Goal: Task Accomplishment & Management: Manage account settings

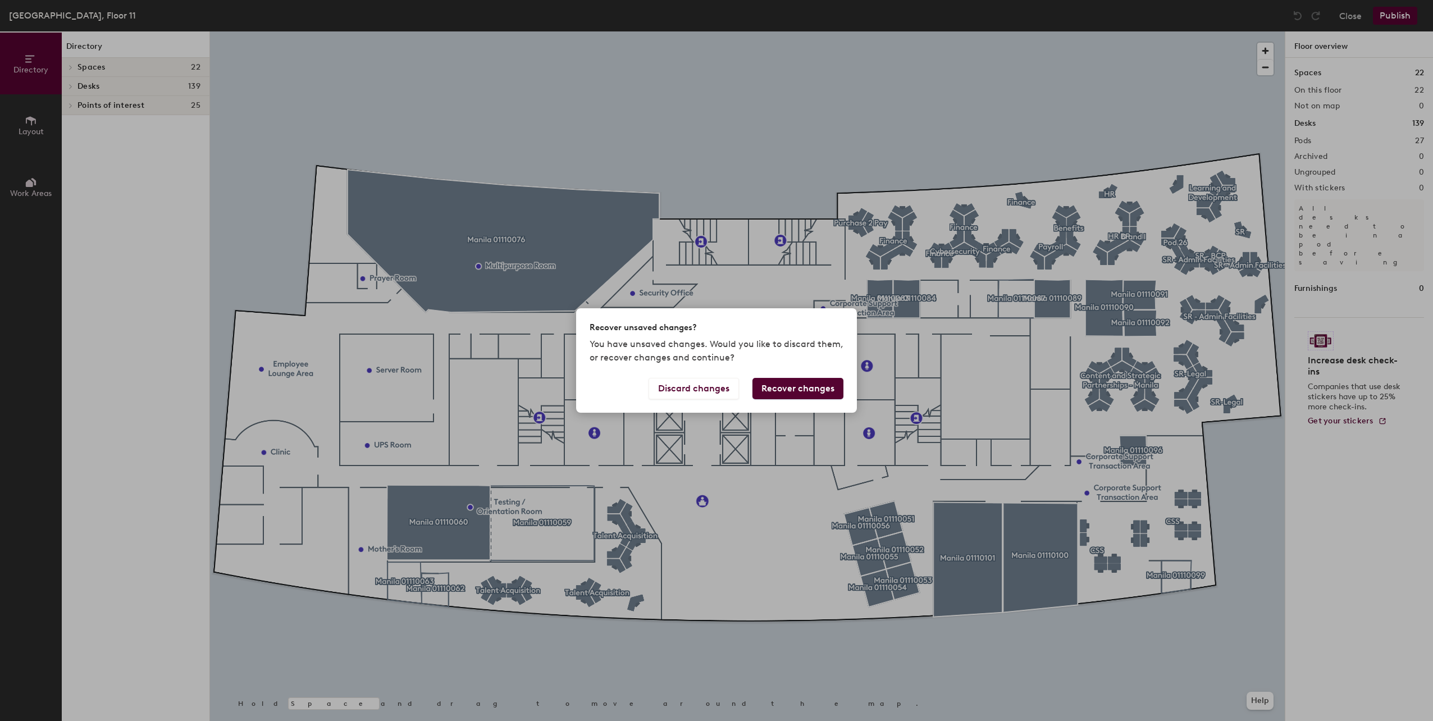
click at [818, 394] on button "Recover changes" at bounding box center [797, 388] width 91 height 21
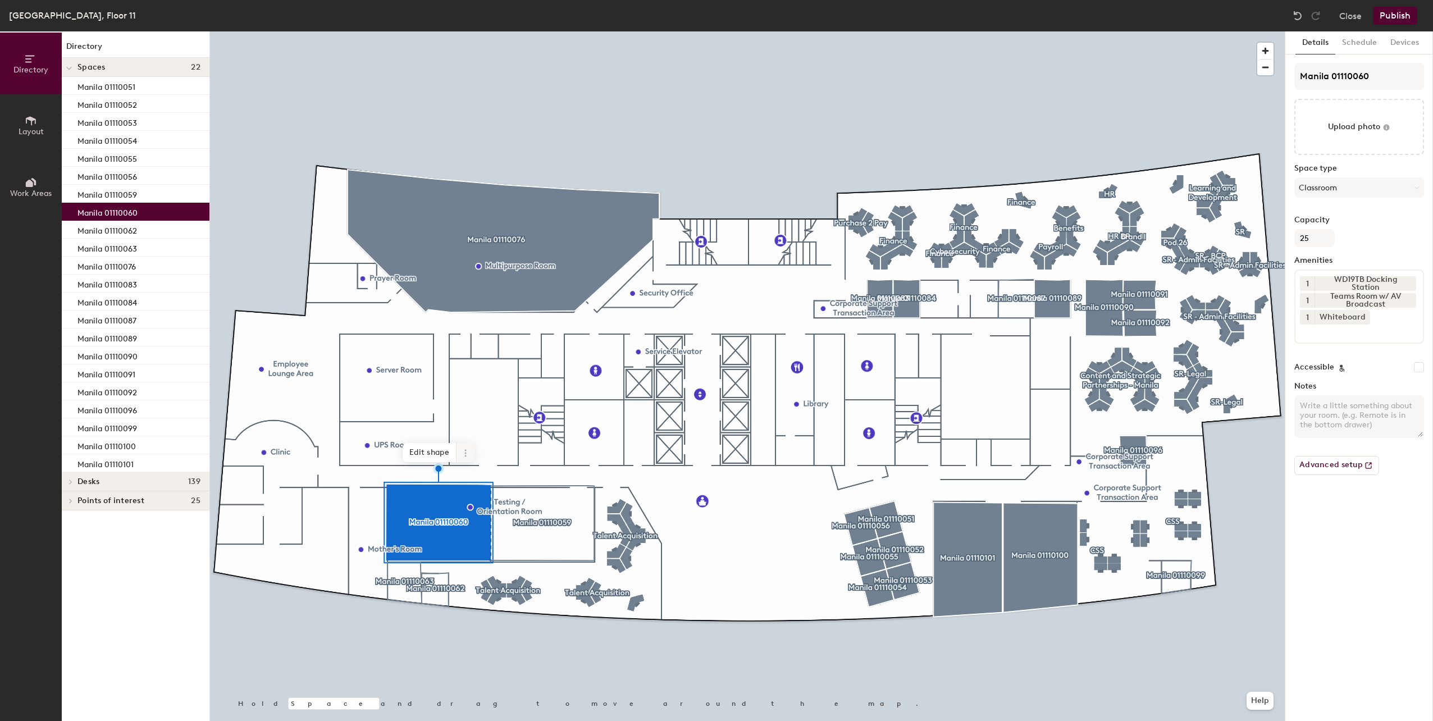
click at [464, 457] on span at bounding box center [465, 452] width 18 height 19
click at [487, 499] on span "Archive" at bounding box center [506, 497] width 100 height 19
click at [1403, 16] on button "Publish" at bounding box center [1394, 16] width 44 height 18
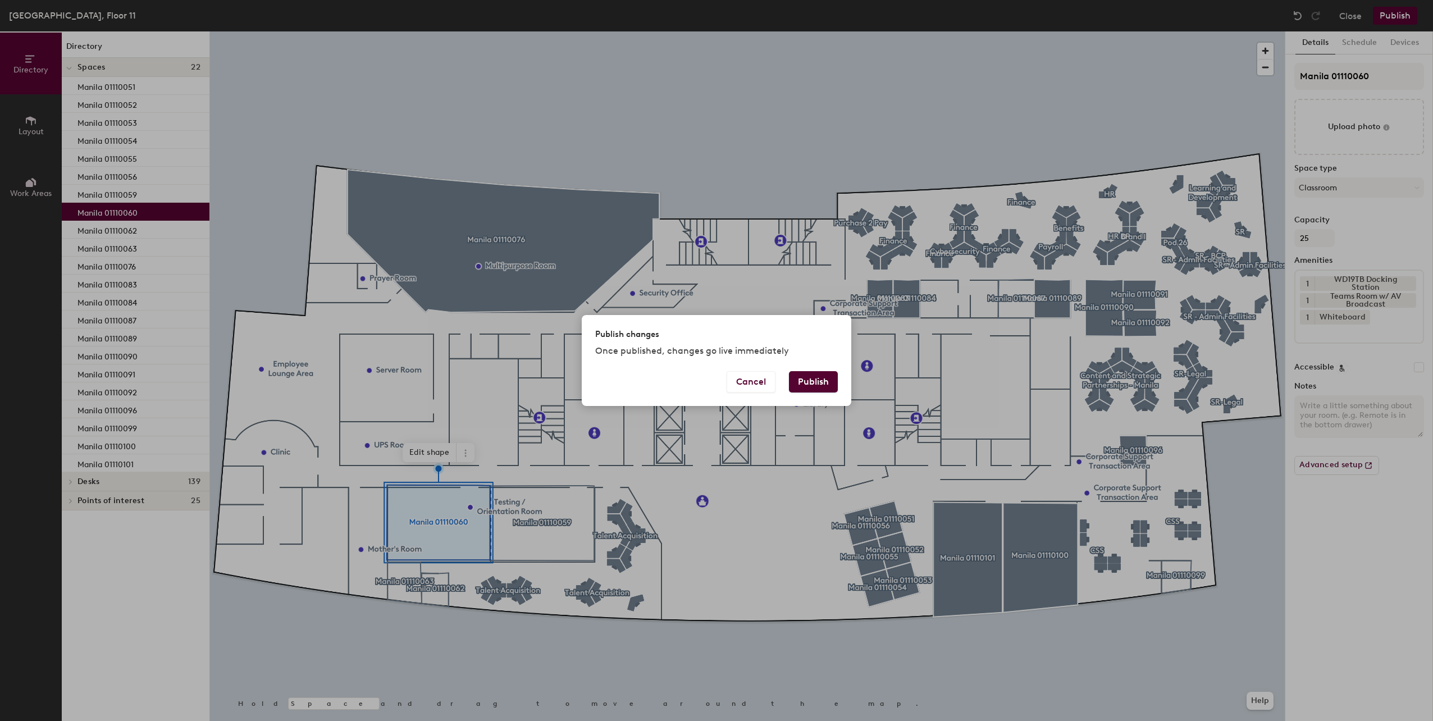
click at [829, 383] on button "Publish" at bounding box center [813, 381] width 49 height 21
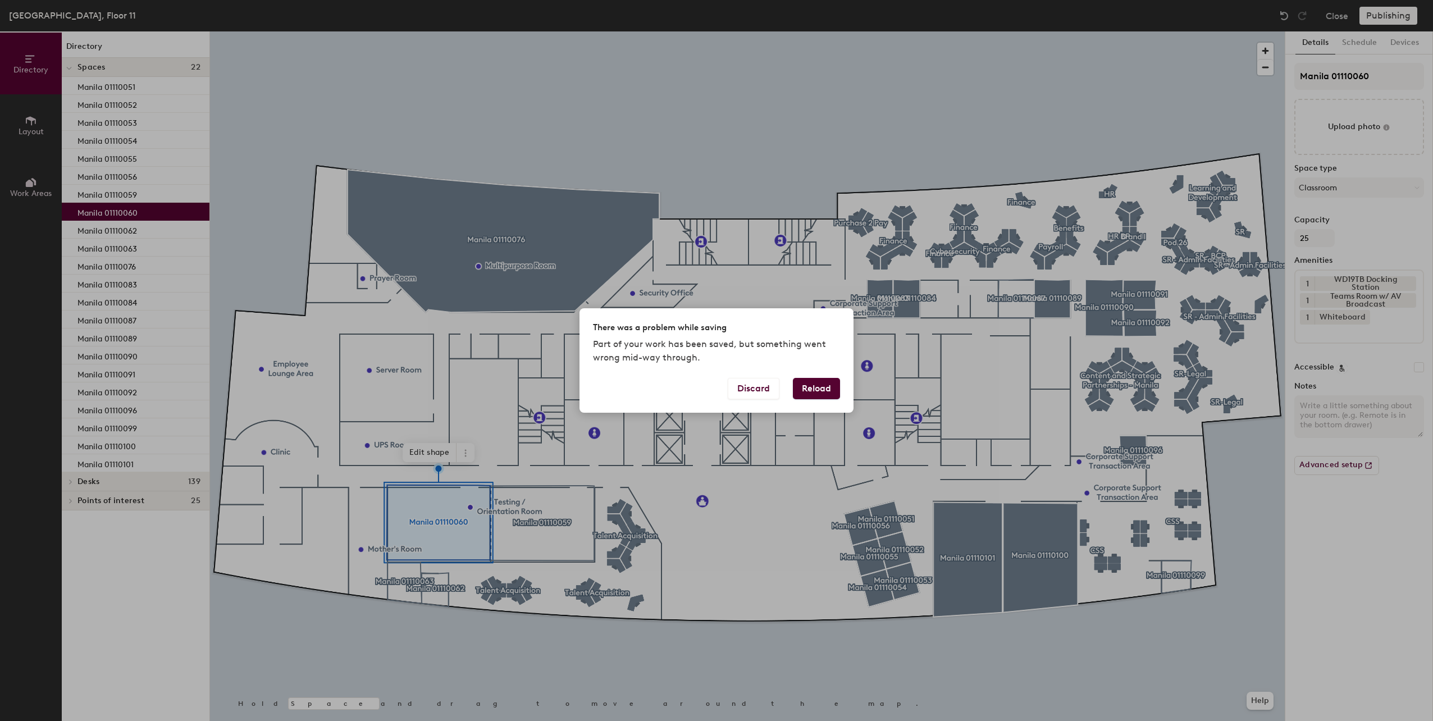
click at [827, 386] on button "Reload" at bounding box center [816, 388] width 47 height 21
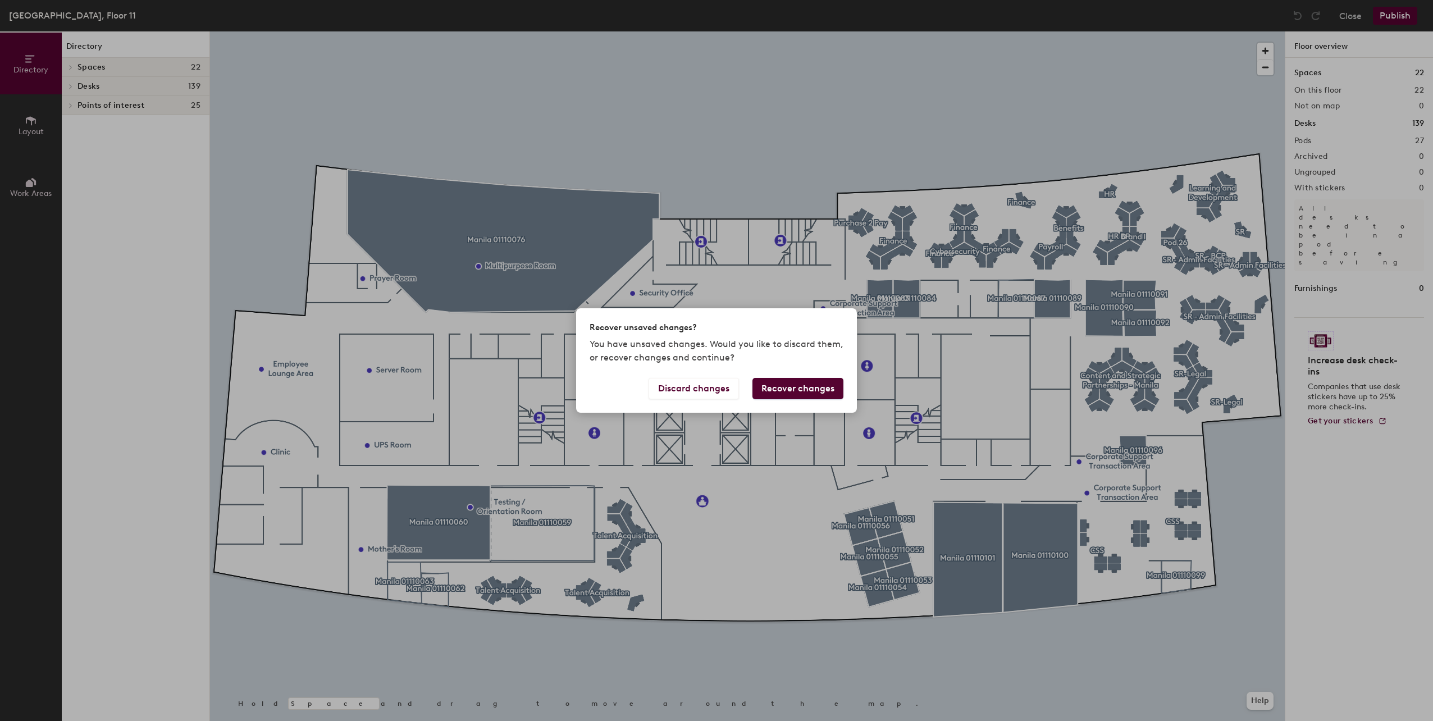
click at [677, 446] on div "Recover unsaved changes? You have unsaved changes. Would you like to discard th…" at bounding box center [716, 360] width 1433 height 721
click at [697, 390] on button "Discard changes" at bounding box center [693, 388] width 90 height 21
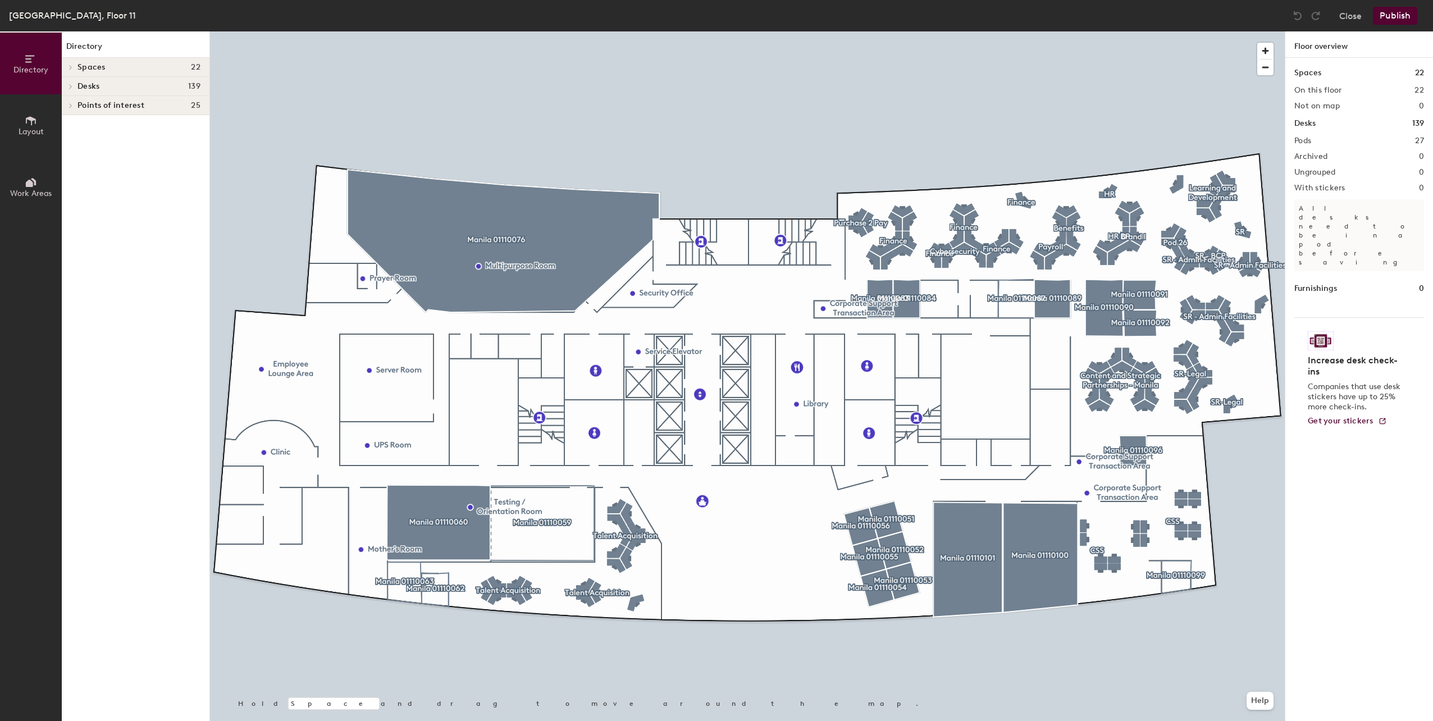
click at [448, 31] on div at bounding box center [747, 31] width 1074 height 0
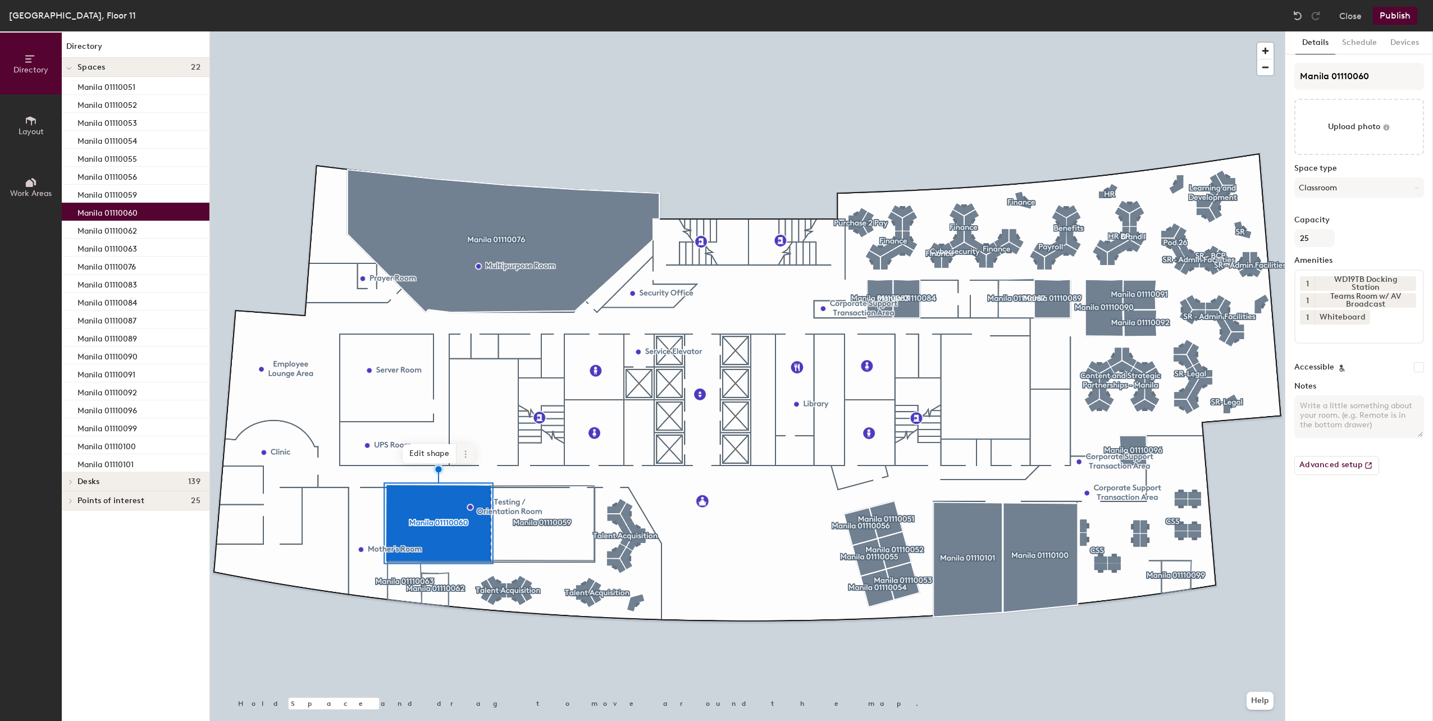
click at [469, 452] on icon at bounding box center [465, 454] width 9 height 9
click at [489, 496] on span "Archive" at bounding box center [506, 498] width 100 height 19
click at [872, 31] on div at bounding box center [747, 31] width 1074 height 0
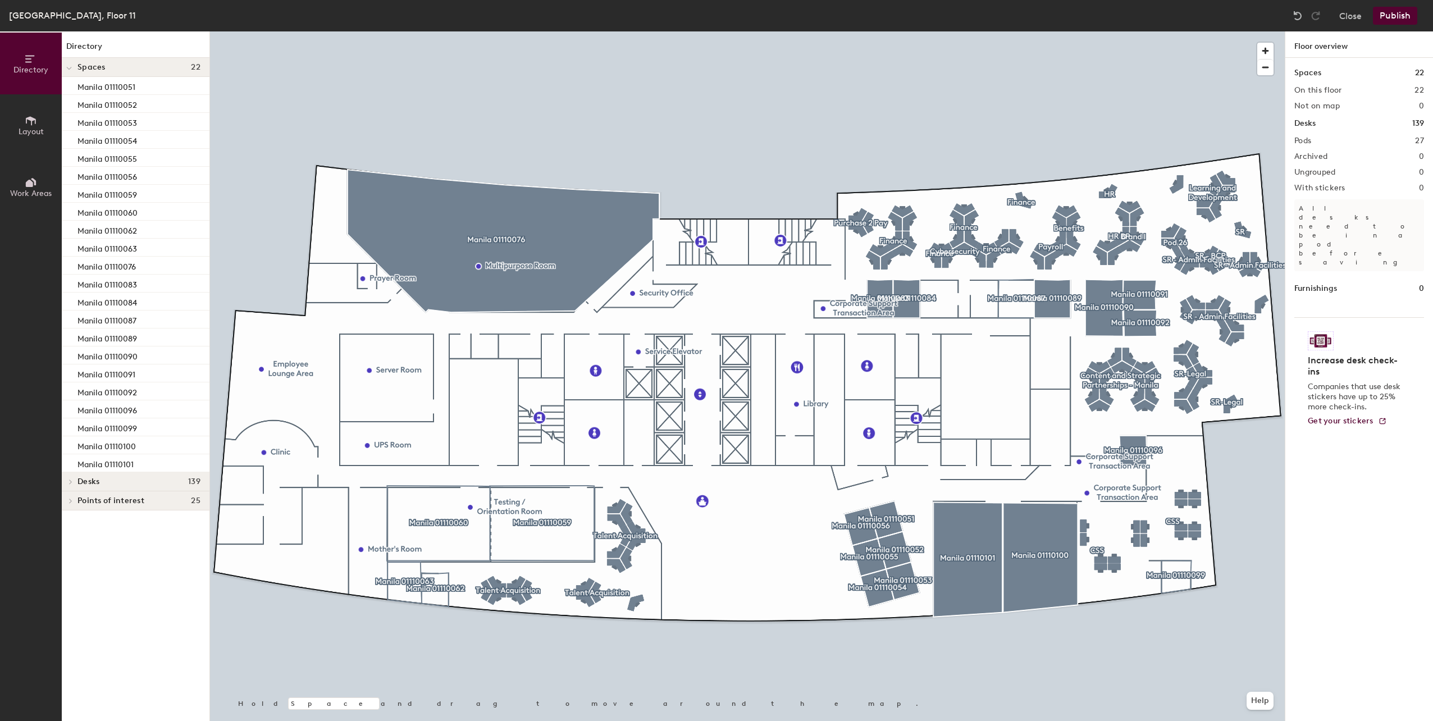
click at [1384, 17] on button "Publish" at bounding box center [1394, 16] width 44 height 18
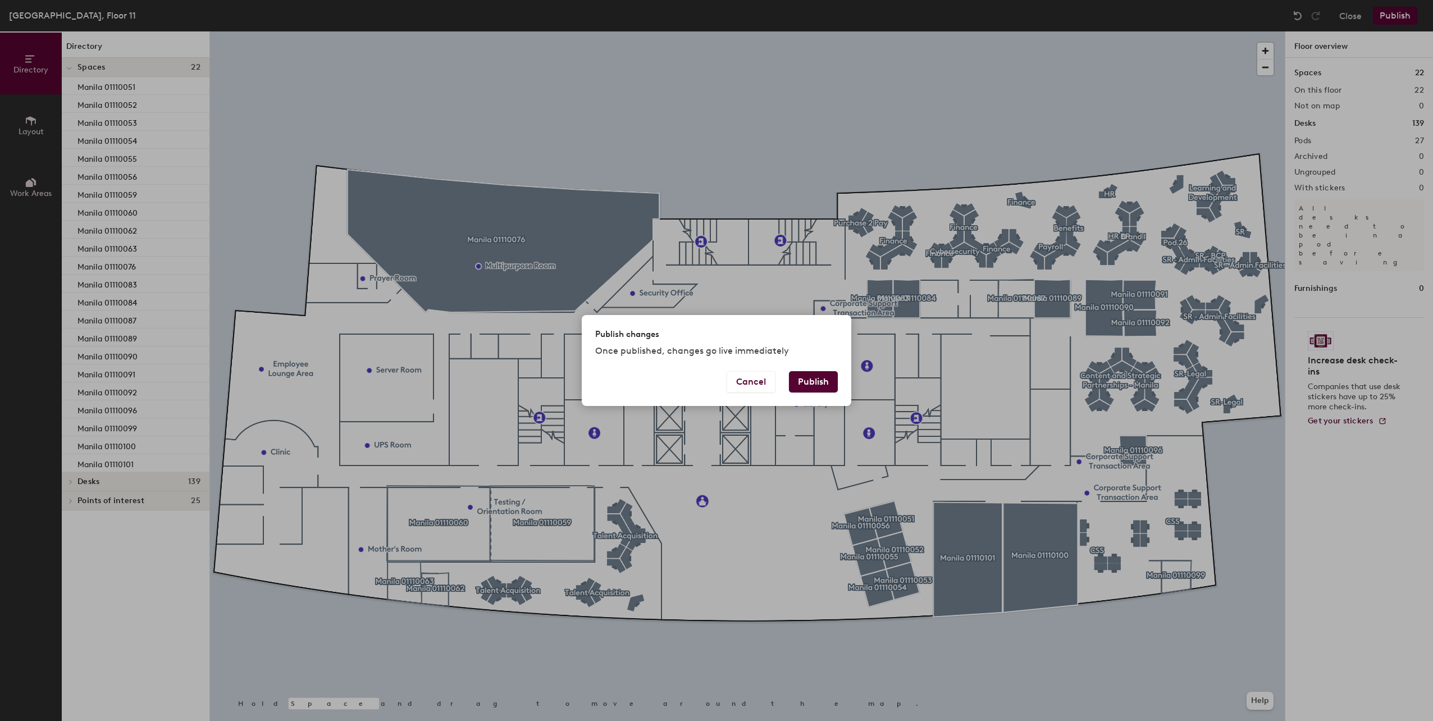
click at [811, 383] on button "Publish" at bounding box center [813, 381] width 49 height 21
